Goal: Information Seeking & Learning: Learn about a topic

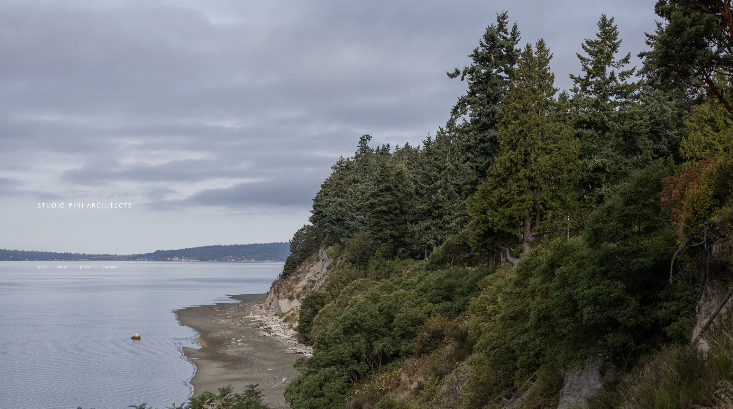
click at [60, 269] on span "about" at bounding box center [62, 266] width 11 height 5
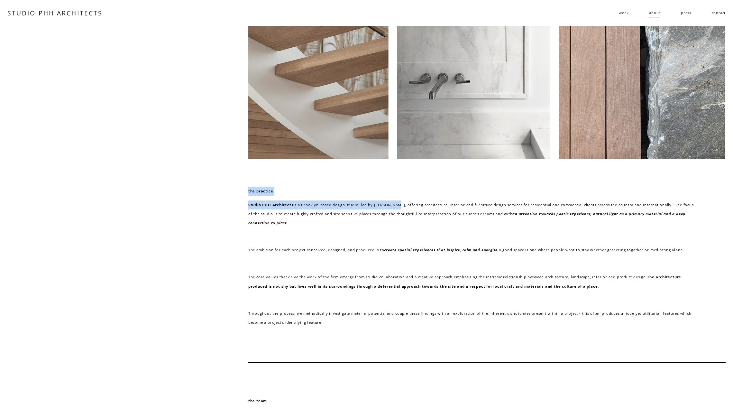
click at [396, 206] on div "the practice Studio PHH Architects is a Brooklyn-based design studio, led by [P…" at bounding box center [366, 245] width 733 height 438
click at [396, 206] on p "Studio PHH Architects is a Brooklyn-based design studio, led by [PERSON_NAME], …" at bounding box center [472, 213] width 448 height 27
click at [354, 94] on div at bounding box center [486, 92] width 477 height 133
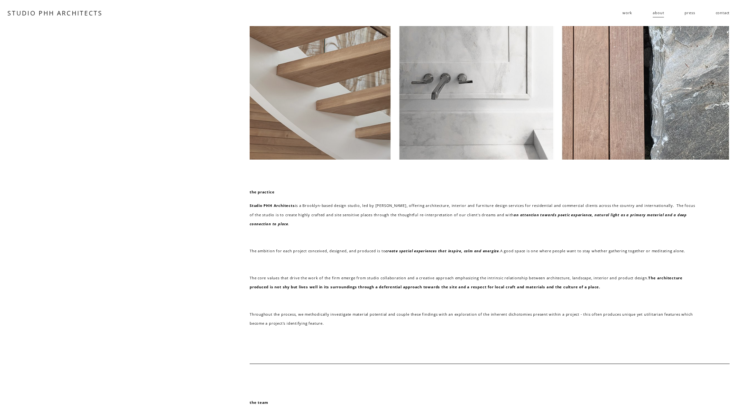
click at [543, 189] on p "the practice" at bounding box center [475, 192] width 450 height 9
click at [382, 150] on div at bounding box center [490, 93] width 480 height 134
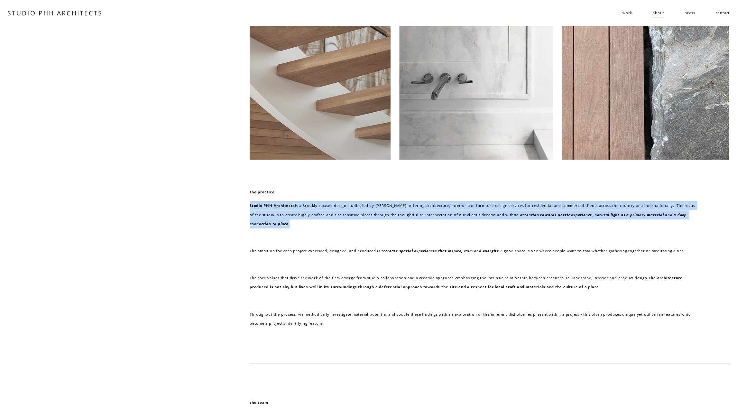
drag, startPoint x: 250, startPoint y: 207, endPoint x: 360, endPoint y: 220, distance: 111.1
click at [361, 220] on p "Studio PHH Architects is a Brooklyn-based design studio, led by Pierre-Henri Ho…" at bounding box center [475, 214] width 450 height 27
click at [360, 220] on p "Studio PHH Architects is a Brooklyn-based design studio, led by Pierre-Henri Ho…" at bounding box center [475, 214] width 450 height 27
drag, startPoint x: 284, startPoint y: 222, endPoint x: 232, endPoint y: 188, distance: 62.9
click at [232, 188] on div "the practice Studio PHH Architects is a Brooklyn-based design studio, led by Pi…" at bounding box center [368, 246] width 737 height 440
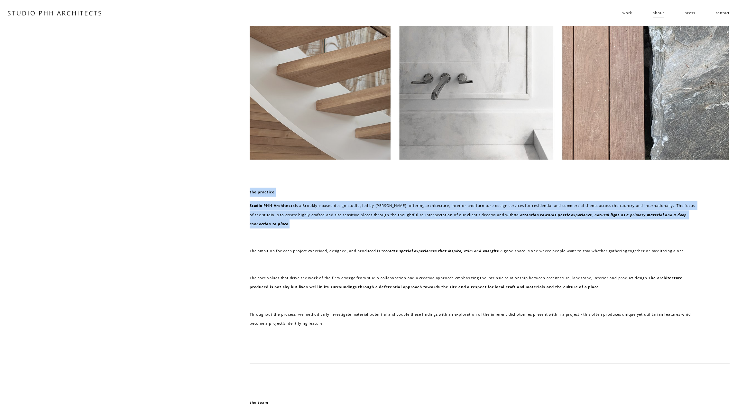
click at [247, 190] on div "the practice Studio PHH Architects is a Brooklyn-based design studio, led by Pi…" at bounding box center [368, 246] width 737 height 440
drag, startPoint x: 249, startPoint y: 192, endPoint x: 317, endPoint y: 223, distance: 74.4
click at [317, 223] on div "the practice Studio PHH Architects is a Brooklyn-based design studio, led by Pi…" at bounding box center [475, 258] width 450 height 140
click at [317, 223] on p "Studio PHH Architects is a Brooklyn-based design studio, led by Pierre-Henri Ho…" at bounding box center [475, 214] width 450 height 27
